Goal: Transaction & Acquisition: Download file/media

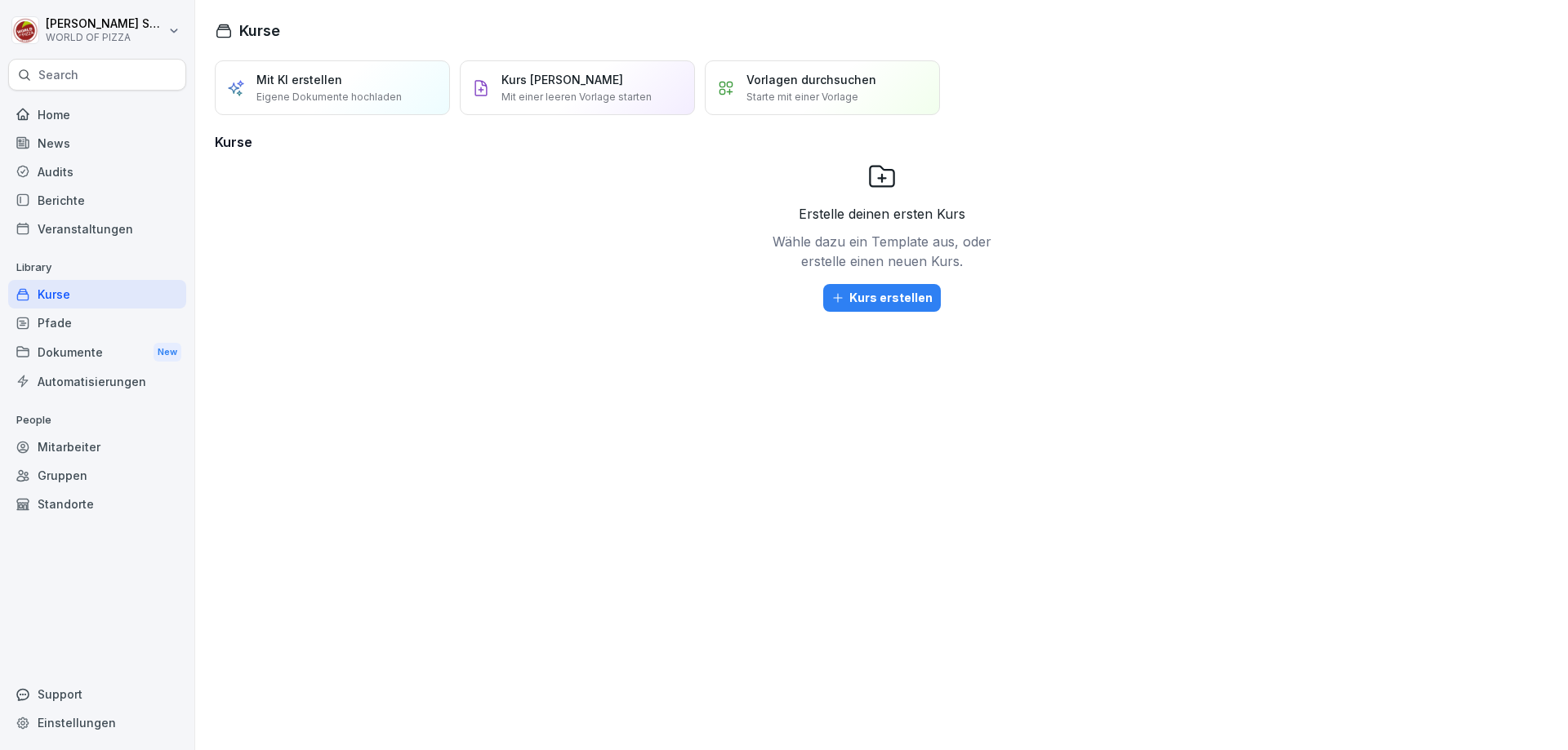
click at [63, 440] on div "Mitarbeiter" at bounding box center [97, 446] width 178 height 29
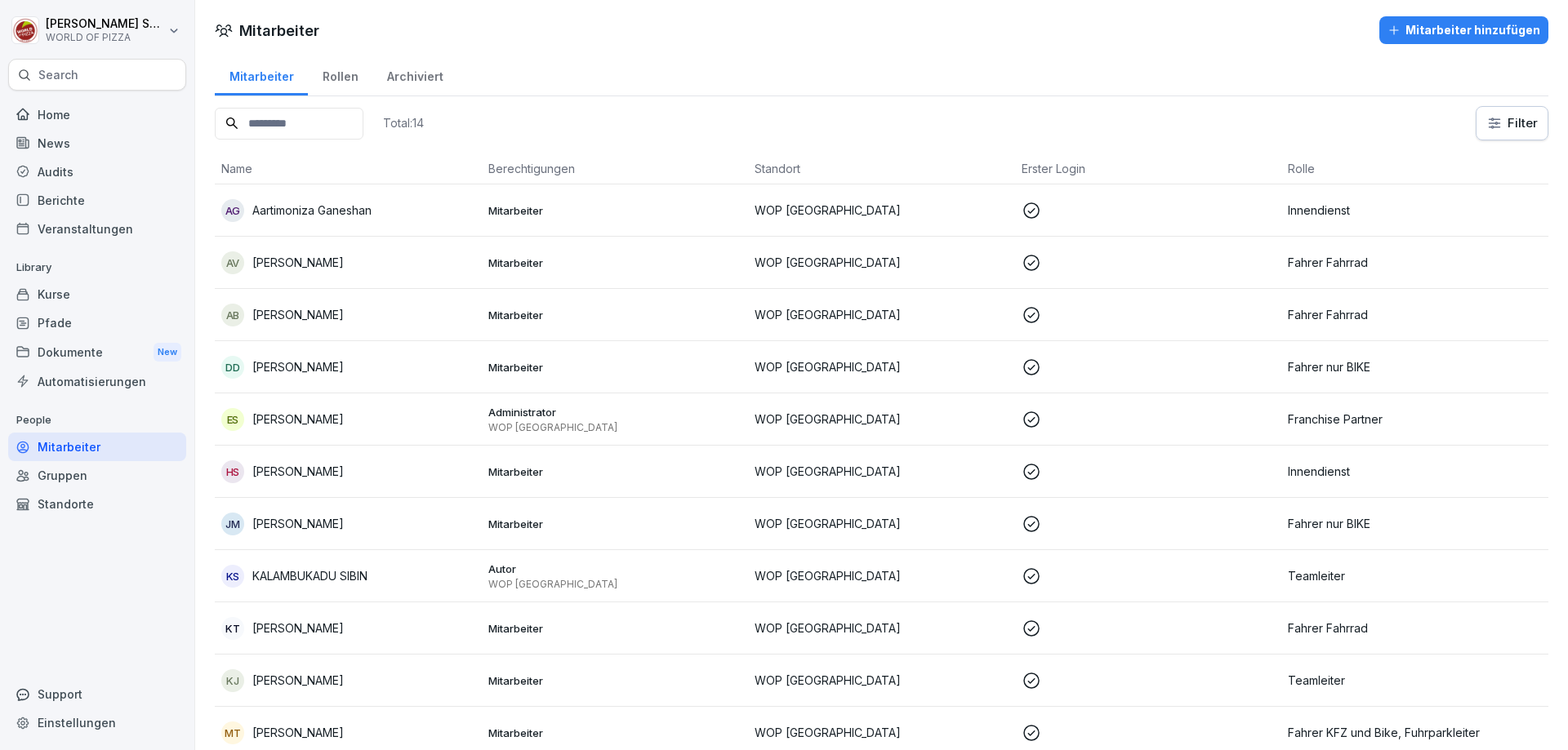
click at [71, 351] on div "Dokumente New" at bounding box center [97, 352] width 178 height 30
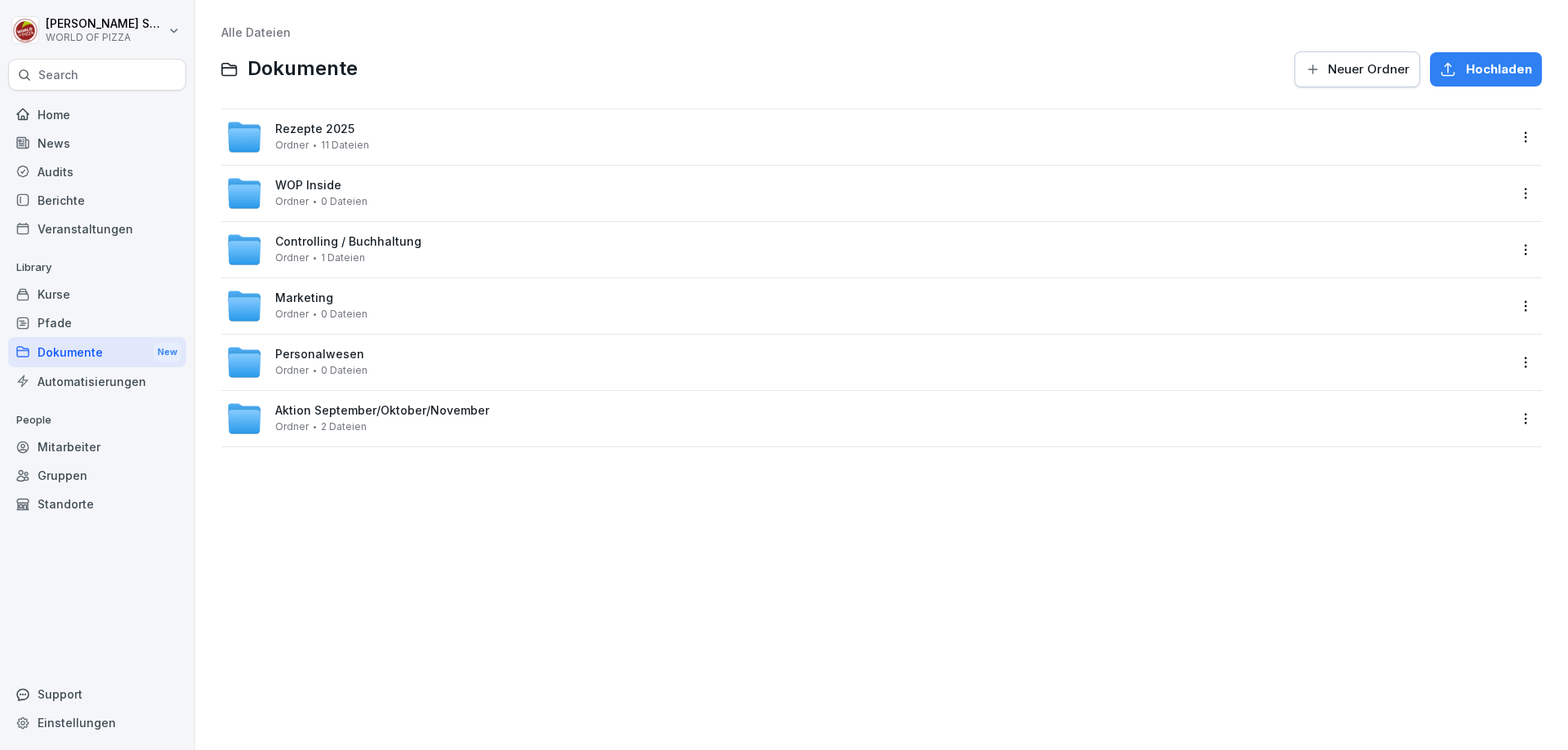
click at [472, 345] on div "Personalwesen Ordner 0 Dateien" at bounding box center [867, 362] width 1281 height 36
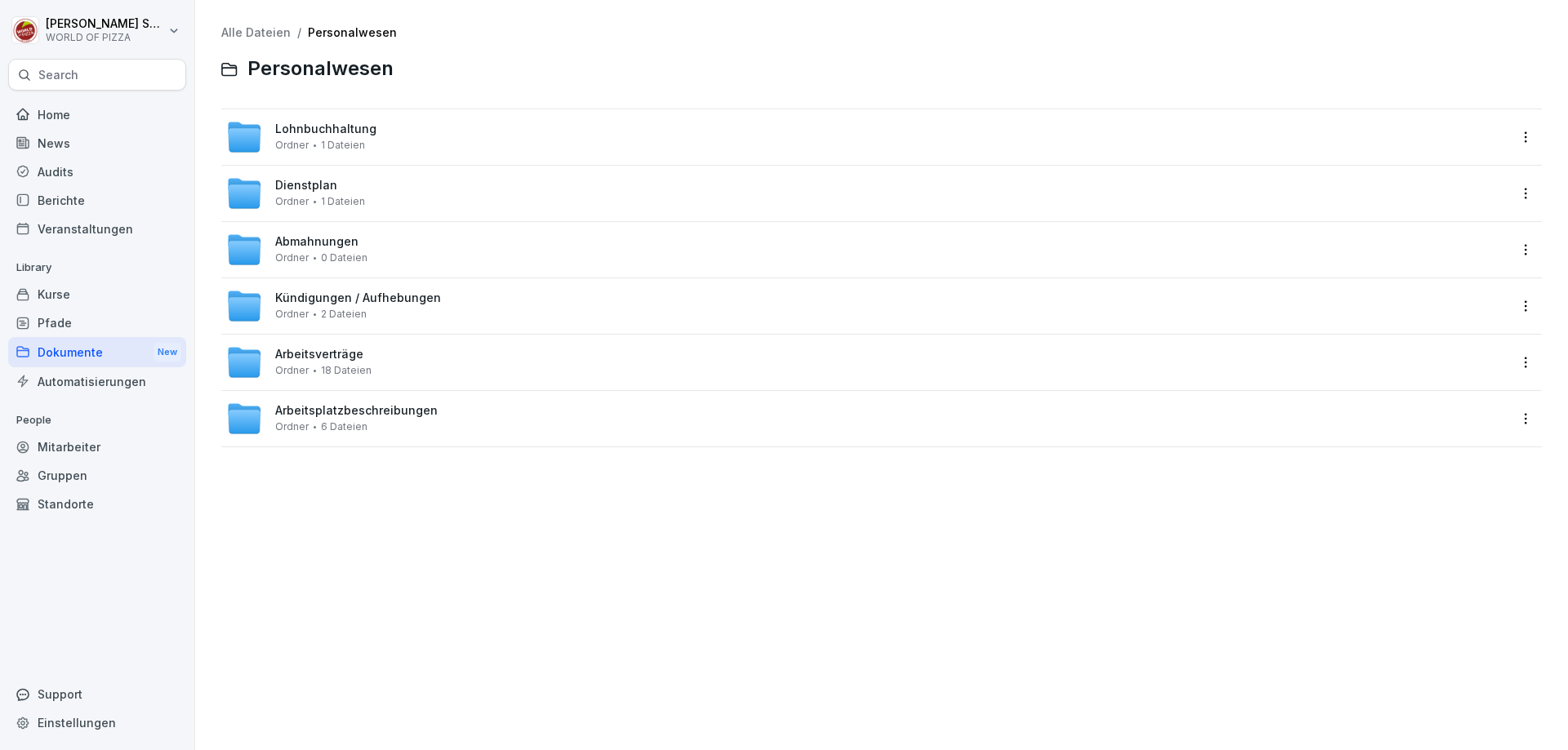
click at [468, 370] on div "Arbeitsverträge Ordner 18 Dateien" at bounding box center [867, 362] width 1281 height 36
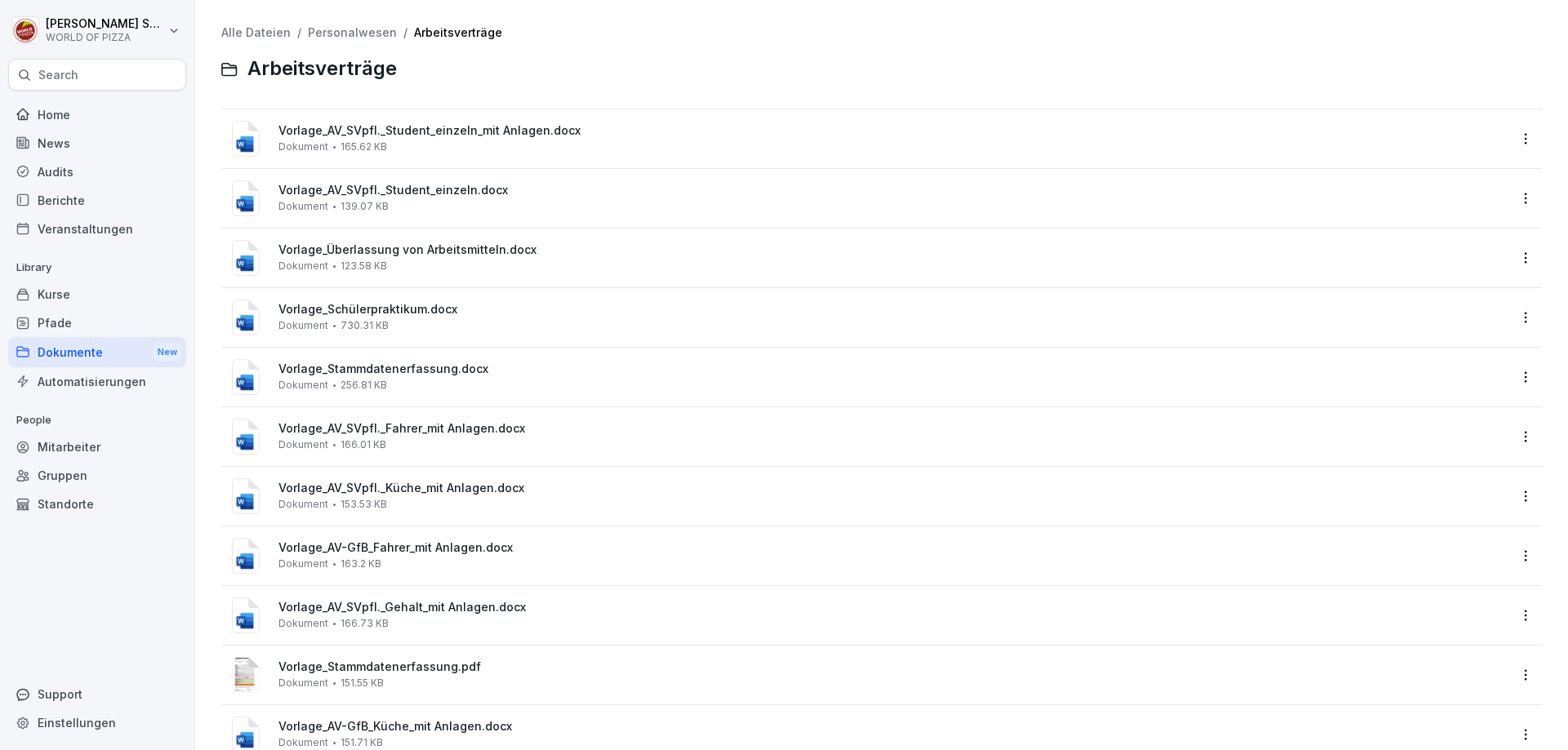
click at [464, 212] on div "Vorlage_AV_SVpfl._Student_einzeln.docx Dokument 139.07 KB" at bounding box center [892, 197] width 1229 height 29
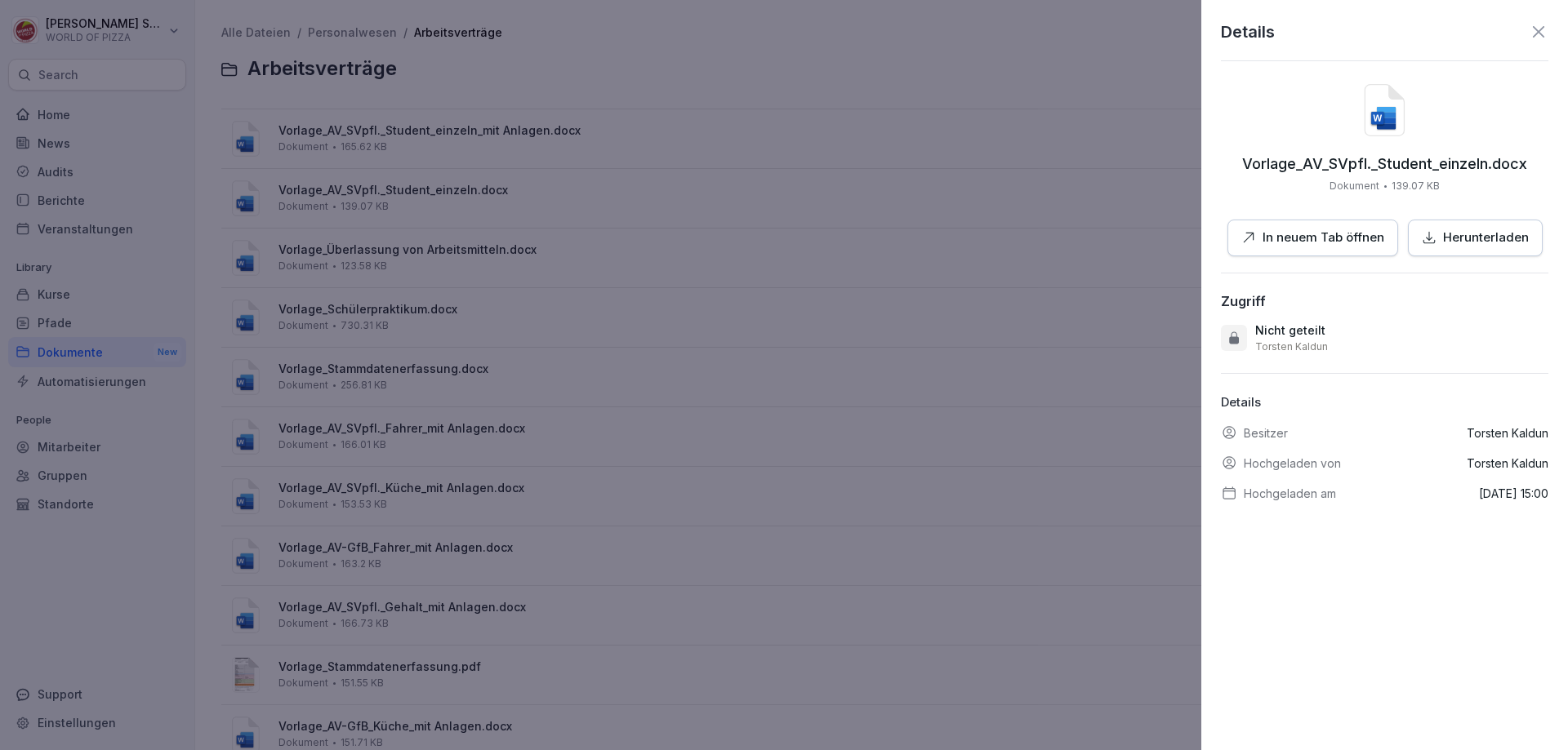
click at [1433, 240] on div "Herunterladen" at bounding box center [1475, 238] width 107 height 18
